Goal: Navigation & Orientation: Find specific page/section

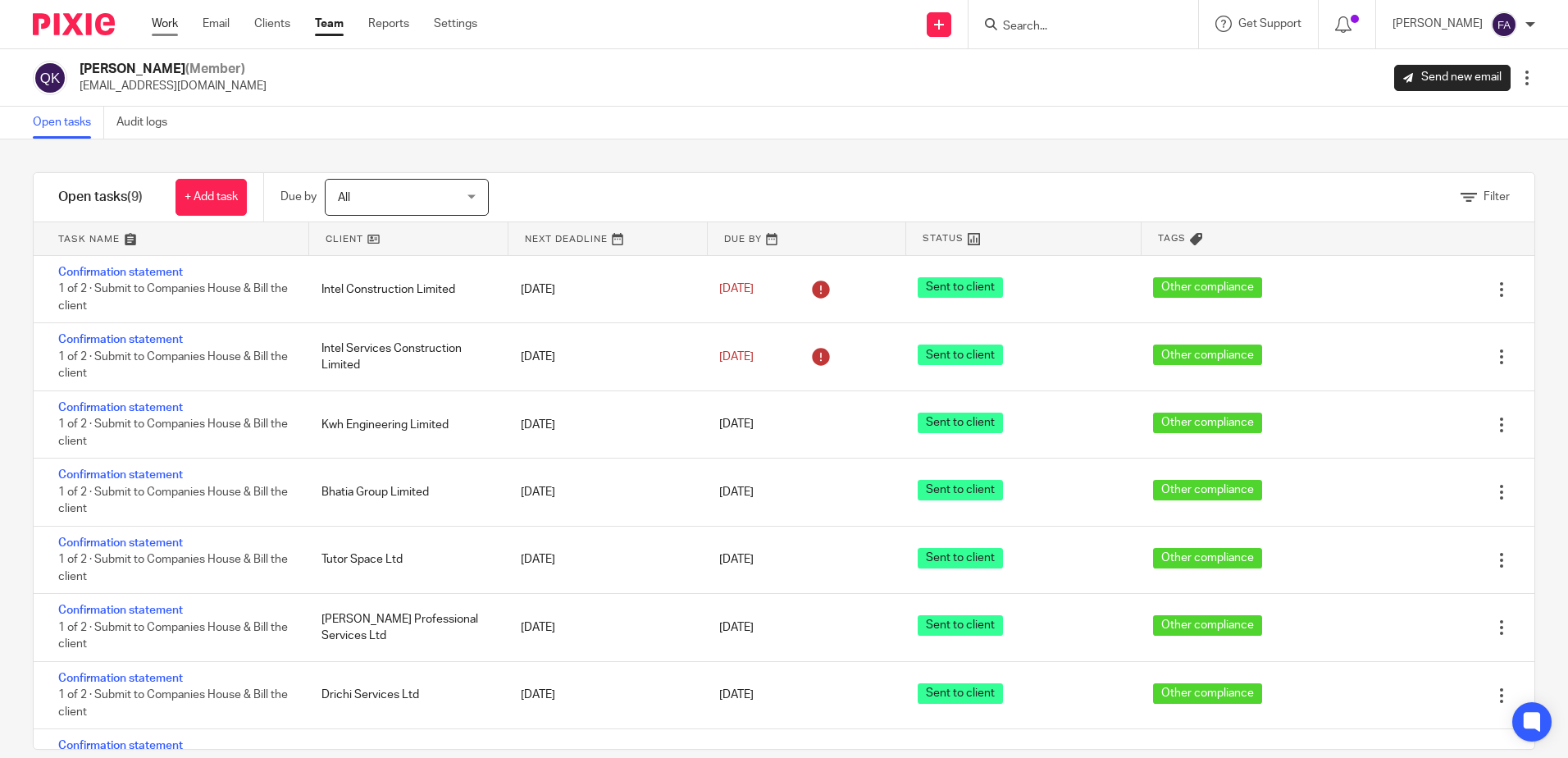
click at [175, 18] on link "Work" at bounding box center [165, 24] width 26 height 16
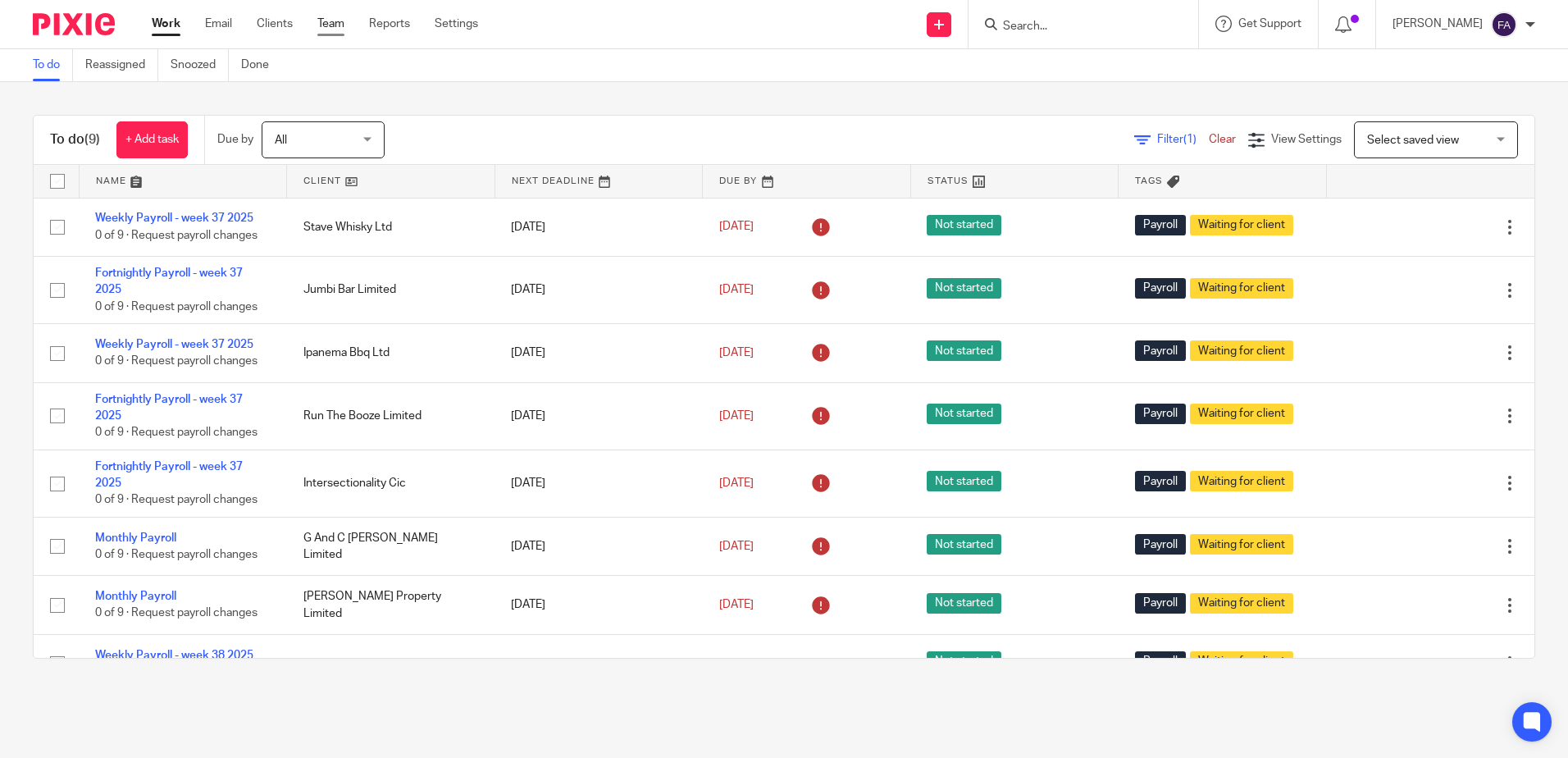
click at [344, 23] on link "Team" at bounding box center [331, 24] width 27 height 16
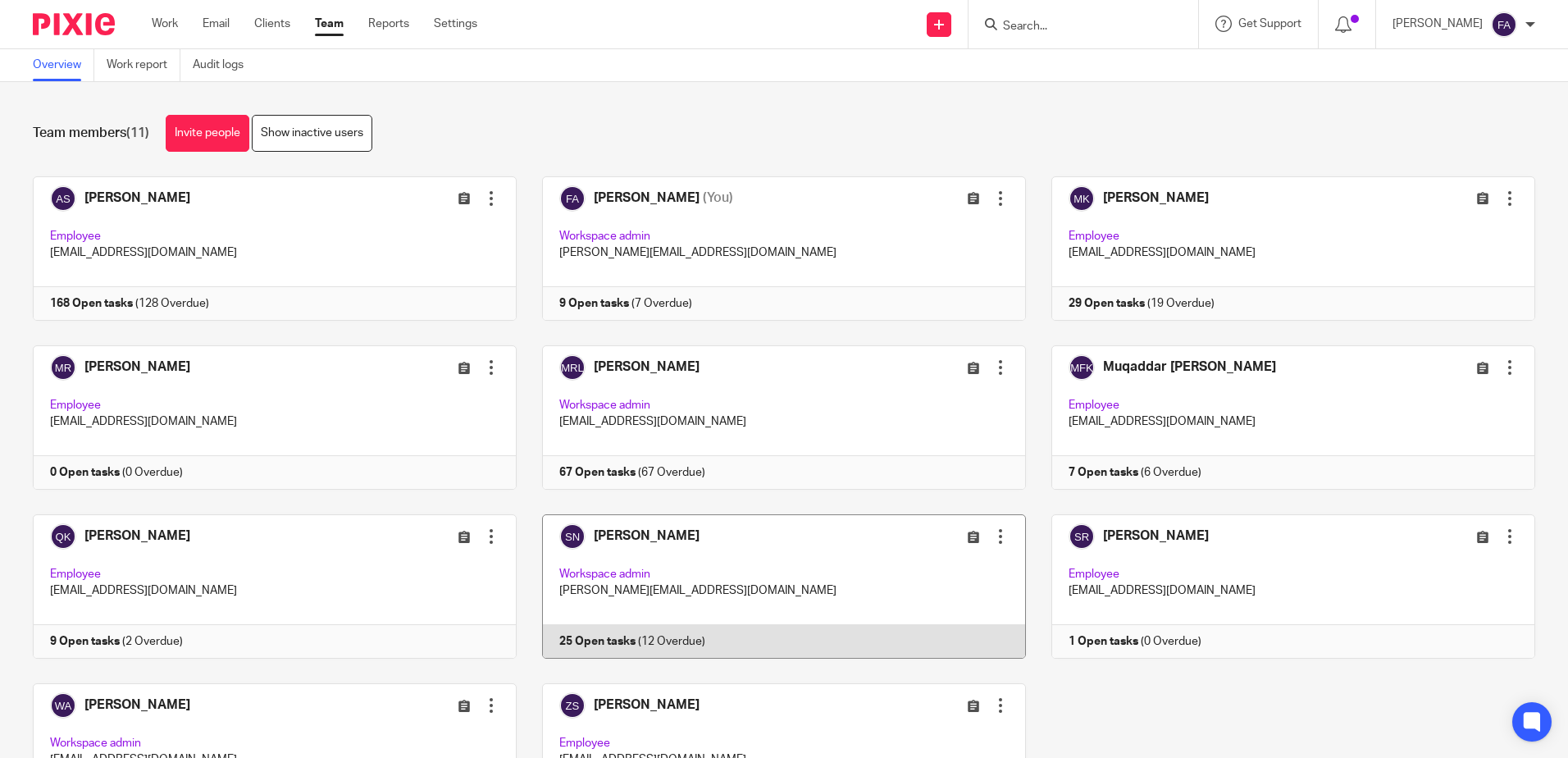
click at [631, 546] on link at bounding box center [772, 586] width 509 height 144
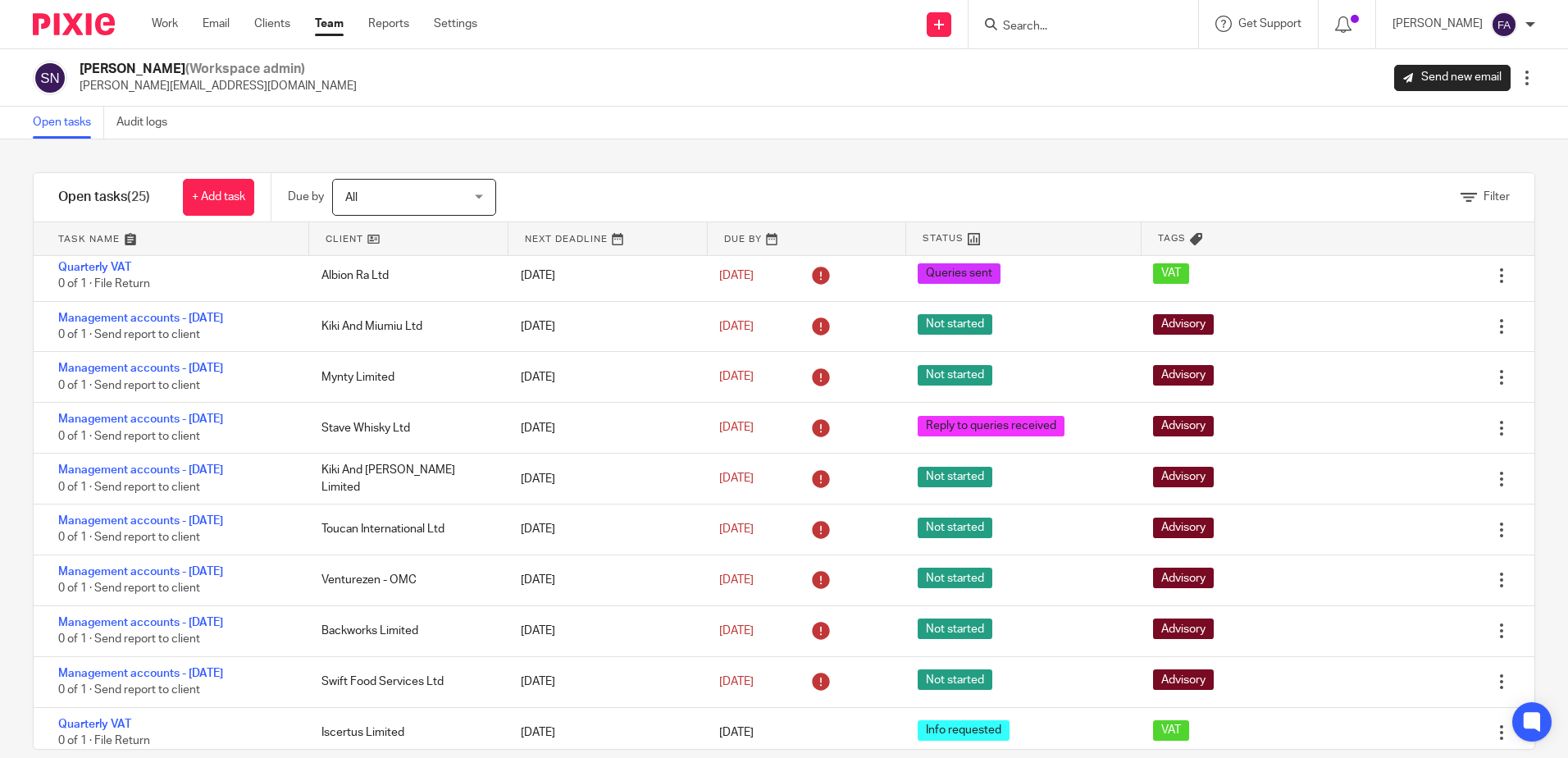
scroll to position [164, 0]
